Goal: Find specific page/section: Find specific page/section

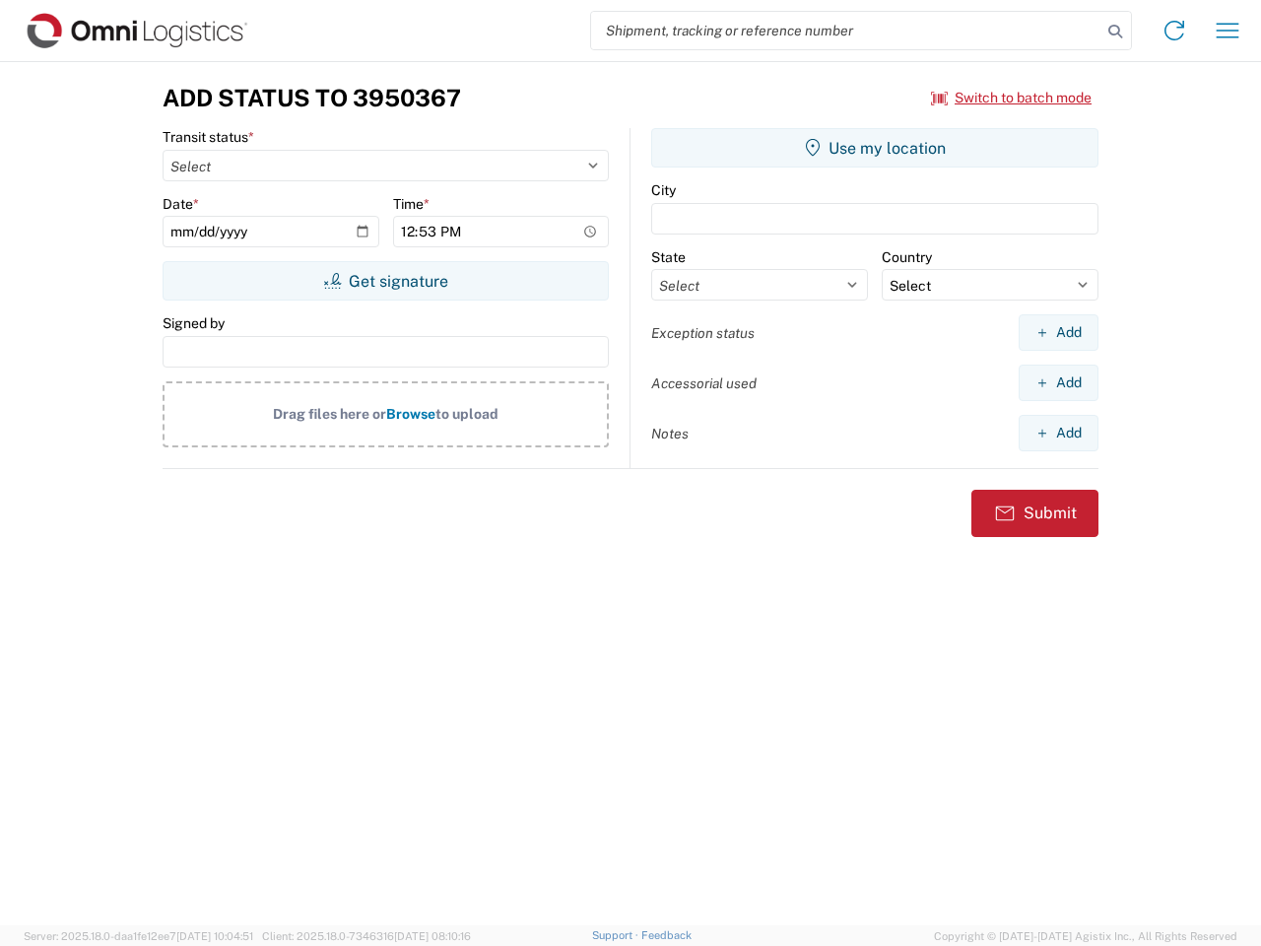
click at [846, 31] on input "search" at bounding box center [846, 30] width 510 height 37
click at [1115, 32] on icon at bounding box center [1115, 32] width 28 height 28
click at [1174, 31] on icon at bounding box center [1174, 31] width 32 height 32
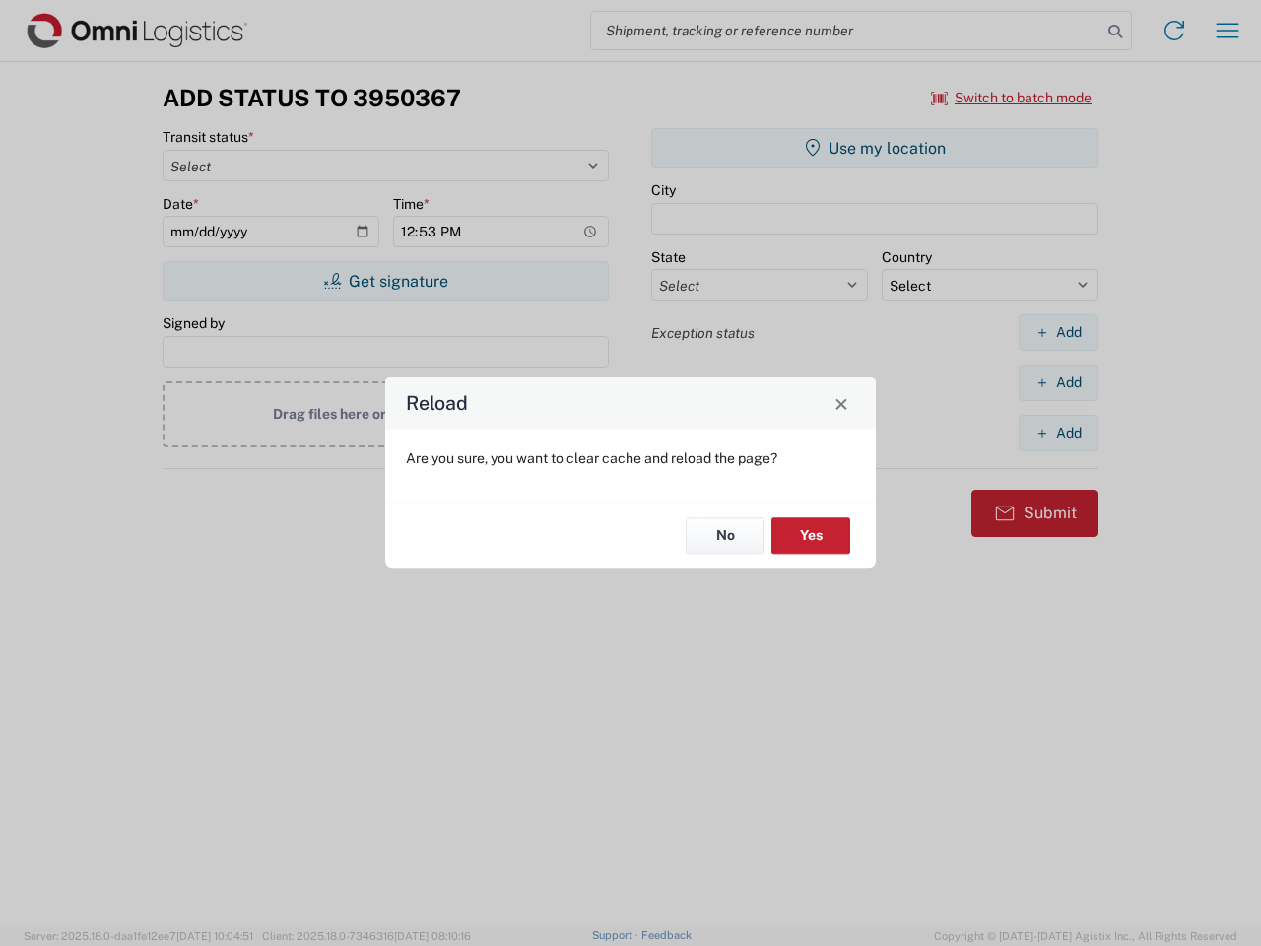
click at [1012, 98] on div "Reload Are you sure, you want to clear cache and reload the page? No Yes" at bounding box center [630, 473] width 1261 height 946
click at [385, 281] on div "Reload Are you sure, you want to clear cache and reload the page? No Yes" at bounding box center [630, 473] width 1261 height 946
click at [875, 148] on div "Reload Are you sure, you want to clear cache and reload the page? No Yes" at bounding box center [630, 473] width 1261 height 946
click at [1058, 332] on div "Reload Are you sure, you want to clear cache and reload the page? No Yes" at bounding box center [630, 473] width 1261 height 946
click at [1058, 382] on div "Reload Are you sure, you want to clear cache and reload the page? No Yes" at bounding box center [630, 473] width 1261 height 946
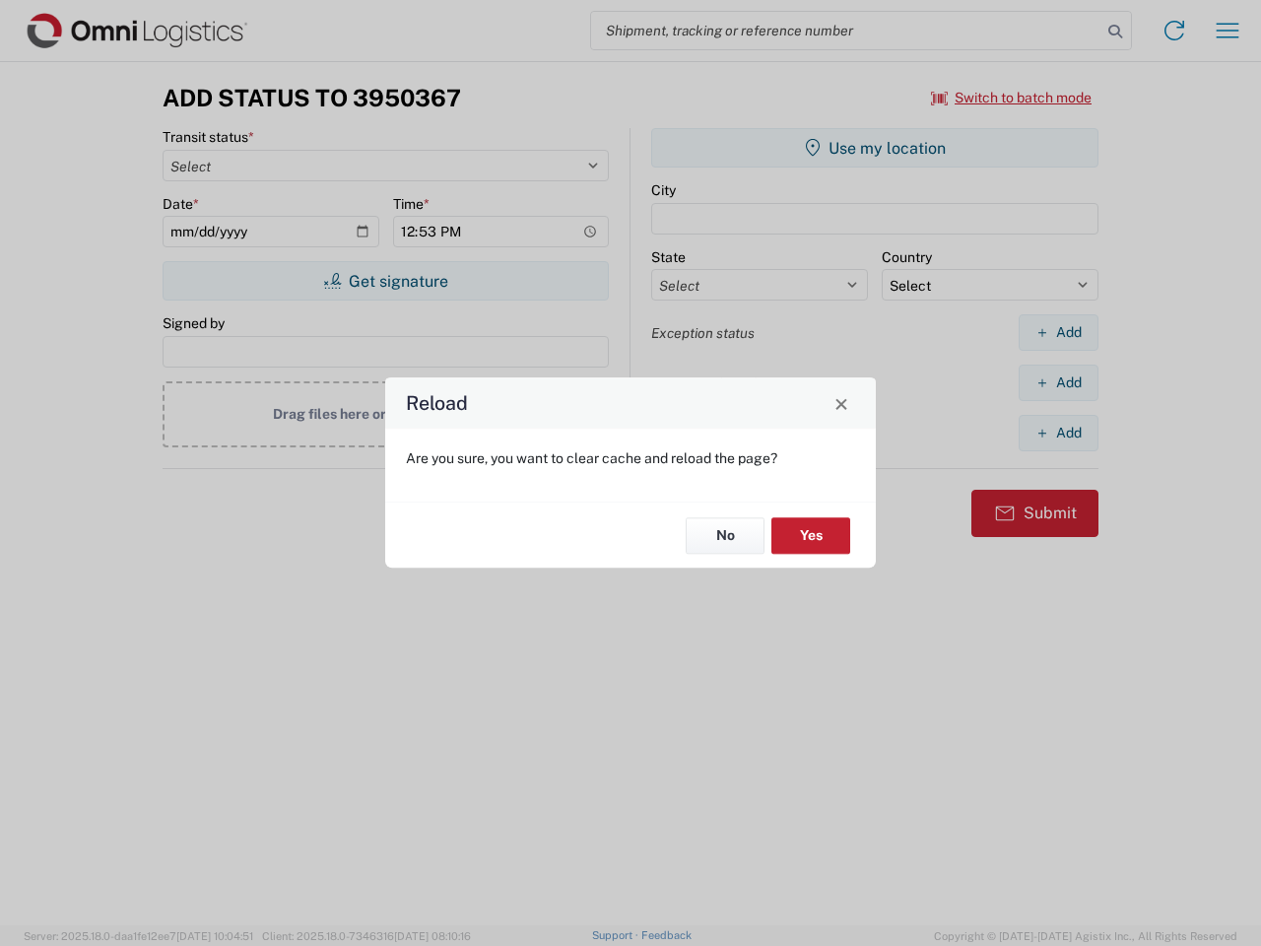
click at [1058, 432] on div "Reload Are you sure, you want to clear cache and reload the page? No Yes" at bounding box center [630, 473] width 1261 height 946
